Goal: Task Accomplishment & Management: Manage account settings

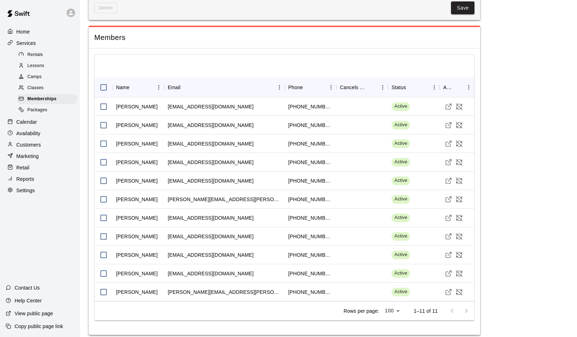
scroll to position [613, 0]
click at [448, 233] on icon "Visit customer profile" at bounding box center [448, 236] width 7 height 7
click at [459, 196] on icon "Cancel Membership" at bounding box center [460, 199] width 6 height 6
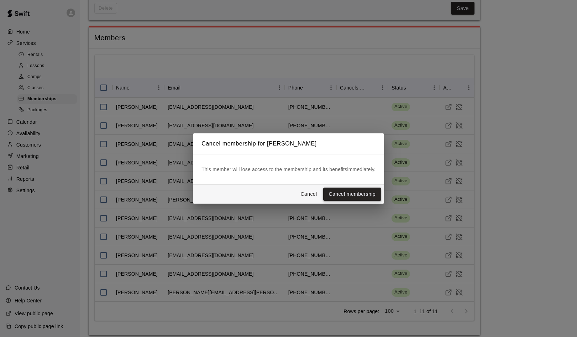
click at [358, 191] on button "Cancel membership" at bounding box center [352, 193] width 58 height 13
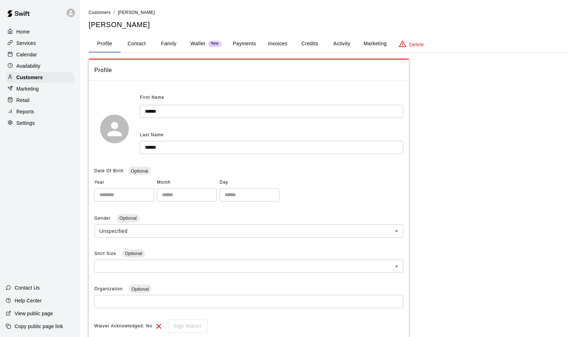
click at [240, 44] on button "Payments" at bounding box center [244, 43] width 35 height 17
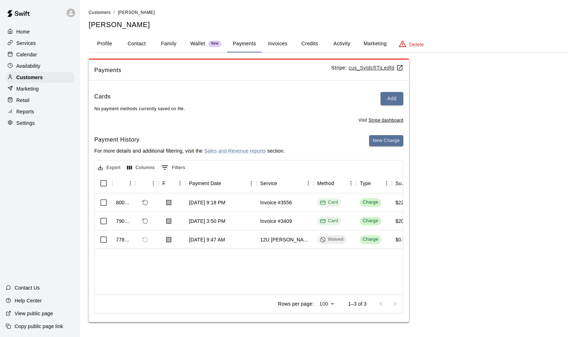
click at [282, 41] on button "Invoices" at bounding box center [278, 43] width 32 height 17
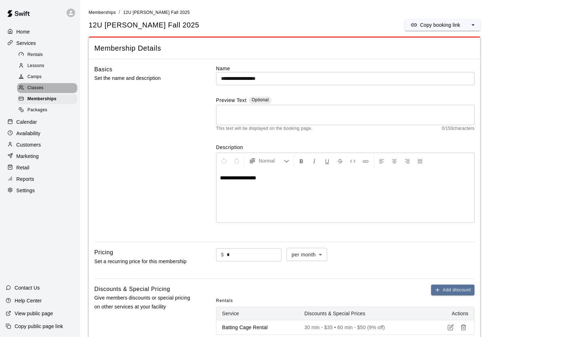
click at [36, 84] on span "Classes" at bounding box center [35, 87] width 16 height 7
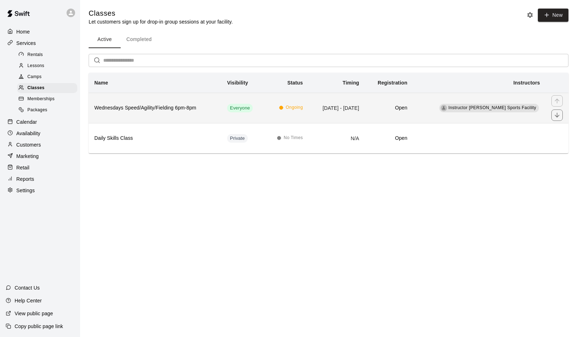
click at [128, 109] on h6 "Wednesdays Speed/Agility/Fielding 6pm-8pm" at bounding box center [154, 108] width 121 height 8
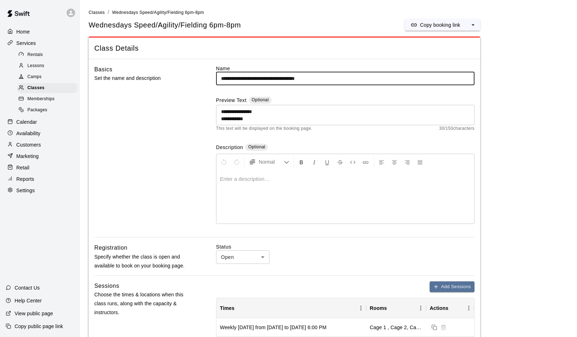
click at [28, 45] on p "Services" at bounding box center [26, 43] width 20 height 7
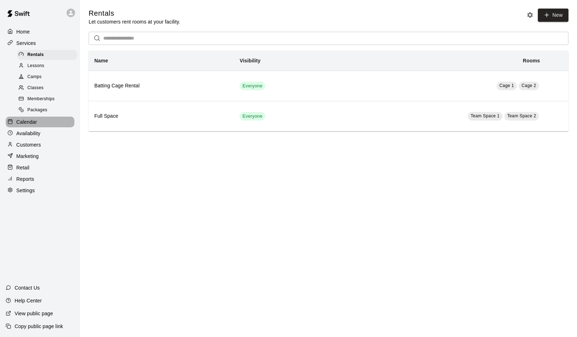
click at [31, 121] on p "Calendar" at bounding box center [26, 121] width 21 height 7
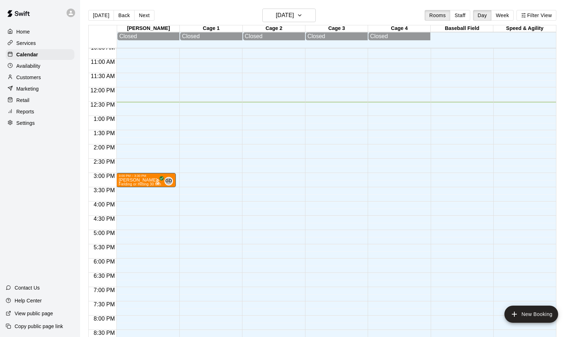
scroll to position [304, 0]
click at [502, 17] on button "Week" at bounding box center [502, 15] width 22 height 11
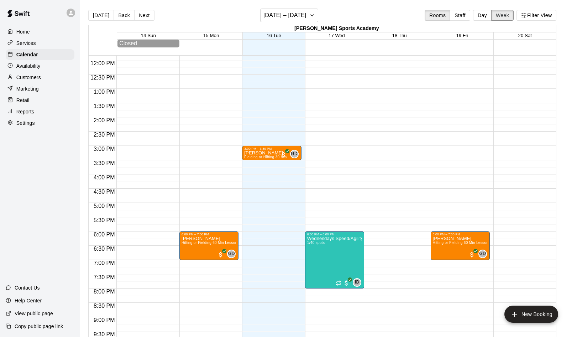
scroll to position [331, 0]
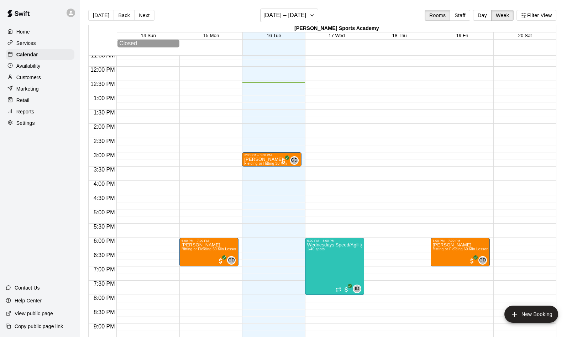
click at [20, 110] on p "Reports" at bounding box center [25, 111] width 18 height 7
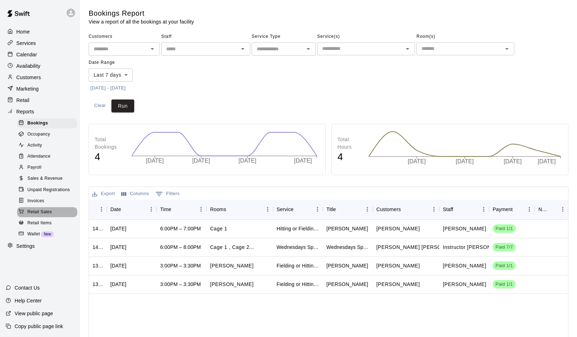
click at [38, 209] on span "Retail Sales" at bounding box center [39, 211] width 25 height 7
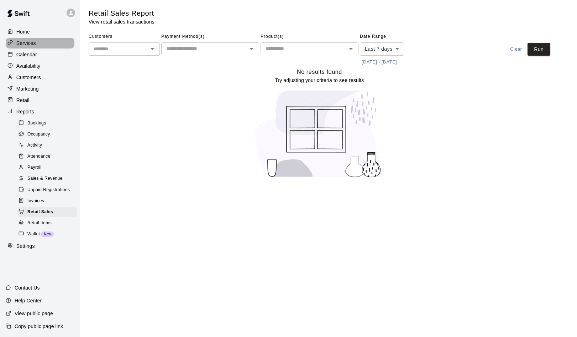
click at [27, 44] on p "Services" at bounding box center [26, 43] width 20 height 7
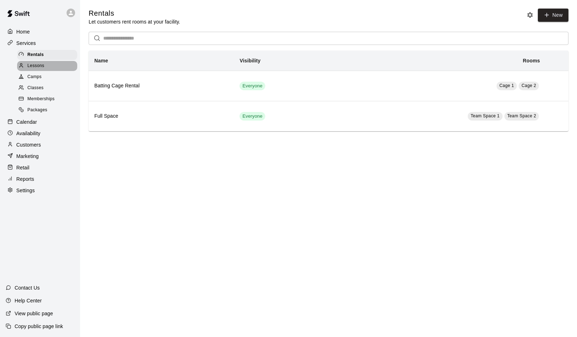
click at [39, 63] on span "Lessons" at bounding box center [35, 65] width 17 height 7
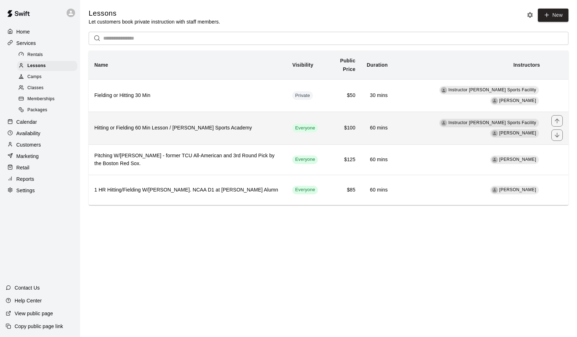
click at [171, 127] on h6 "Hitting or Fielding 60 Min Lesson / Duran Sports Academy" at bounding box center [187, 128] width 187 height 8
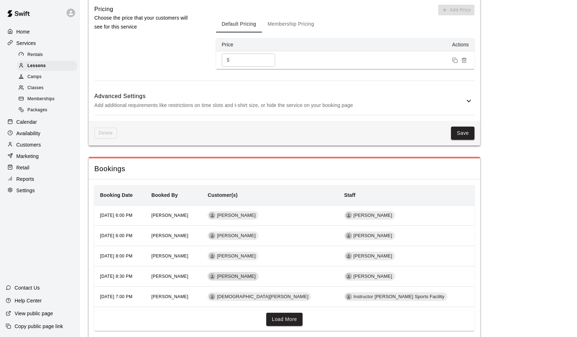
scroll to position [539, 0]
click at [278, 313] on button "Load More" at bounding box center [284, 319] width 37 height 13
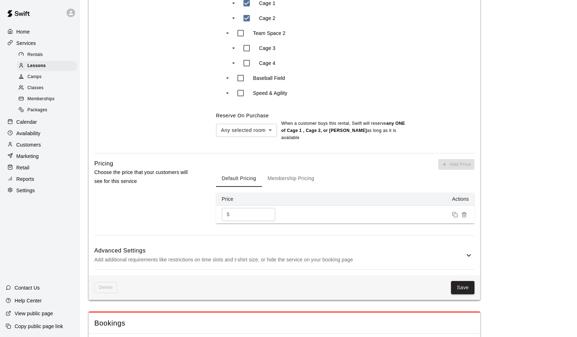
scroll to position [383, 0]
